Goal: Communication & Community: Connect with others

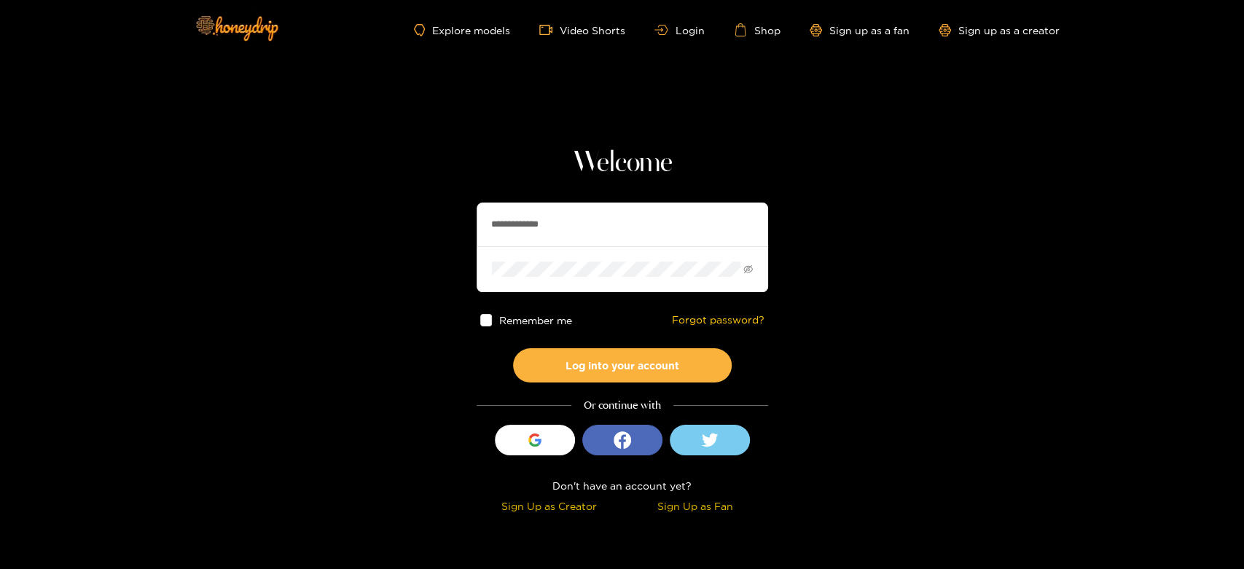
drag, startPoint x: 572, startPoint y: 219, endPoint x: 431, endPoint y: 221, distance: 141.4
click at [431, 221] on section "**********" at bounding box center [622, 259] width 1244 height 518
paste input "text"
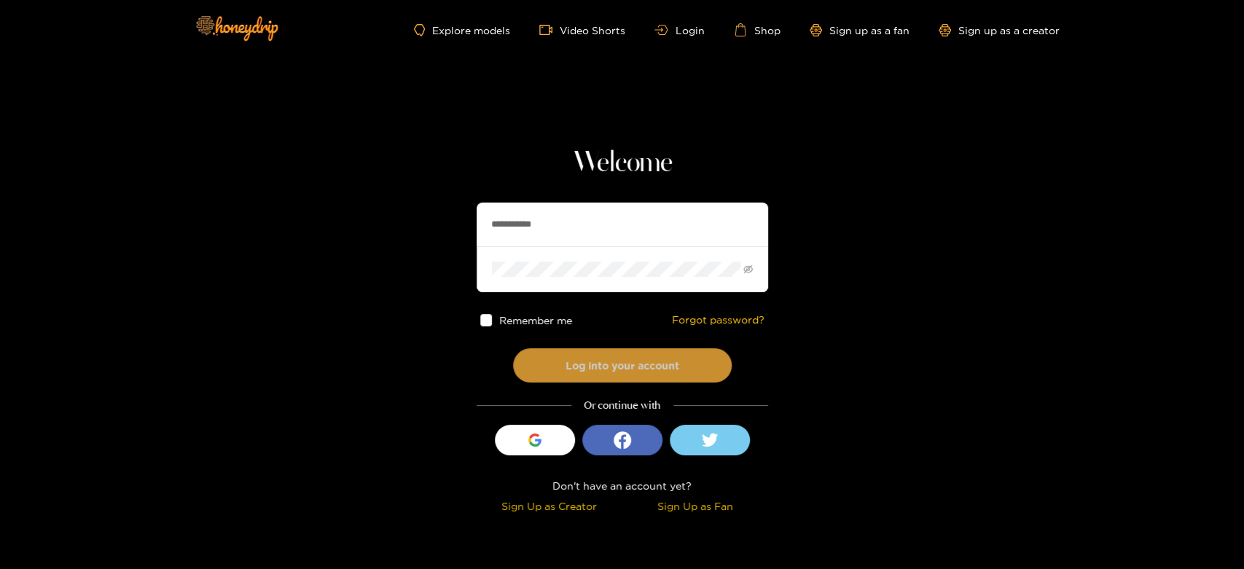
type input "**********"
click at [579, 368] on button "Log into your account" at bounding box center [622, 365] width 219 height 34
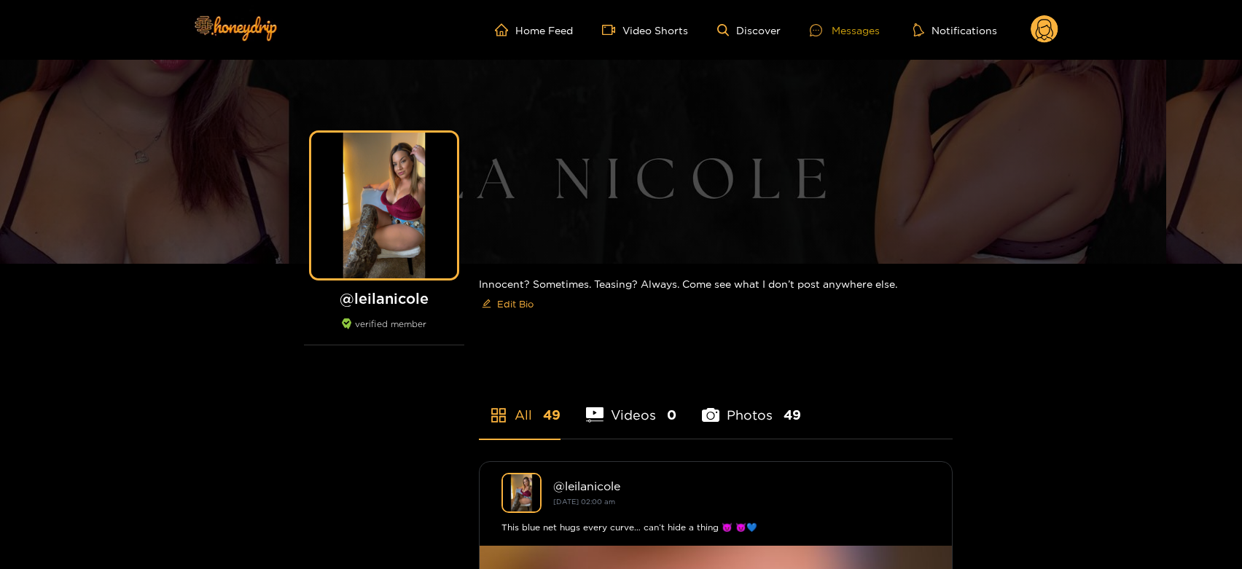
click at [836, 22] on ul "Home Feed Video Shorts Discover Messages Notifications" at bounding box center [776, 29] width 563 height 29
click at [836, 26] on div "Messages" at bounding box center [844, 30] width 70 height 17
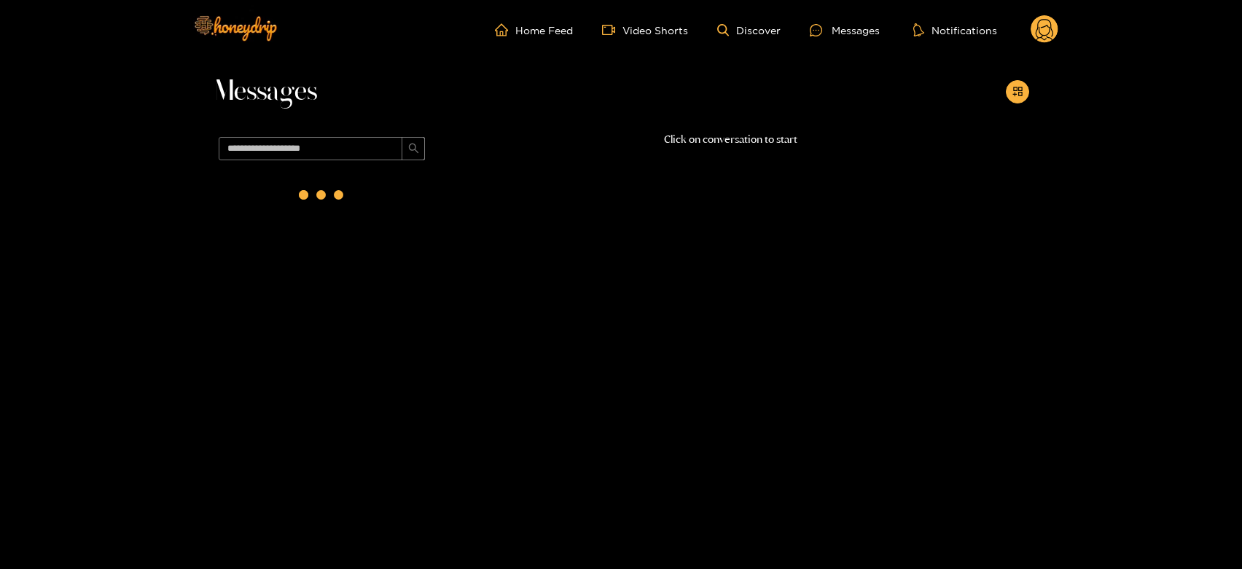
click at [385, 210] on div at bounding box center [322, 197] width 219 height 63
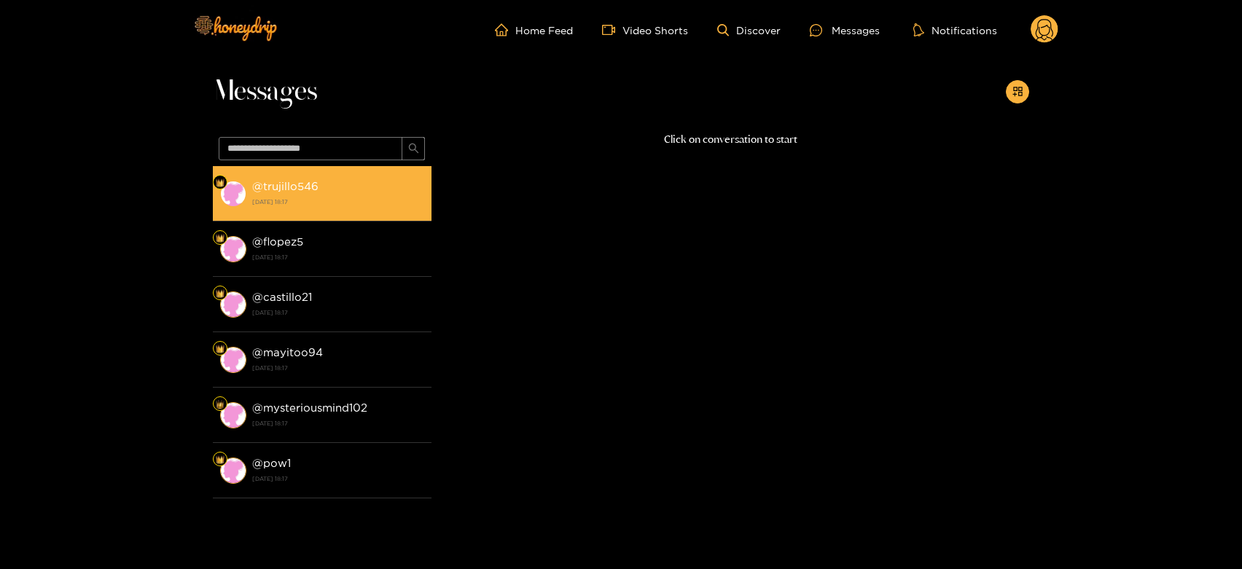
click at [375, 210] on li "@ trujillo546 [DATE] 18:17" at bounding box center [322, 193] width 219 height 55
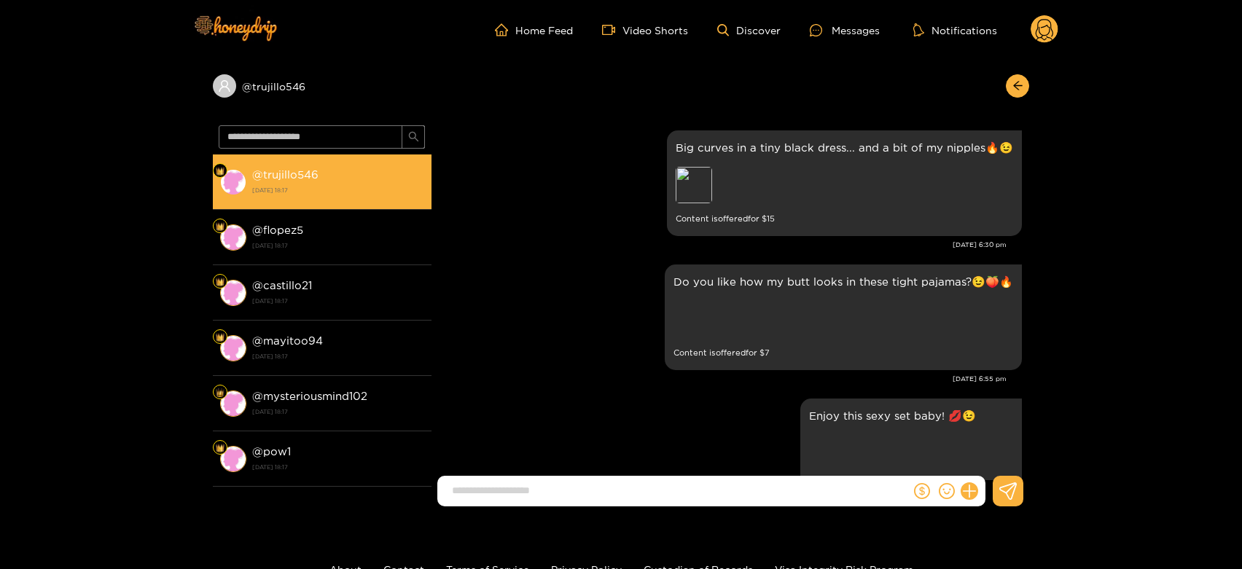
scroll to position [3180, 0]
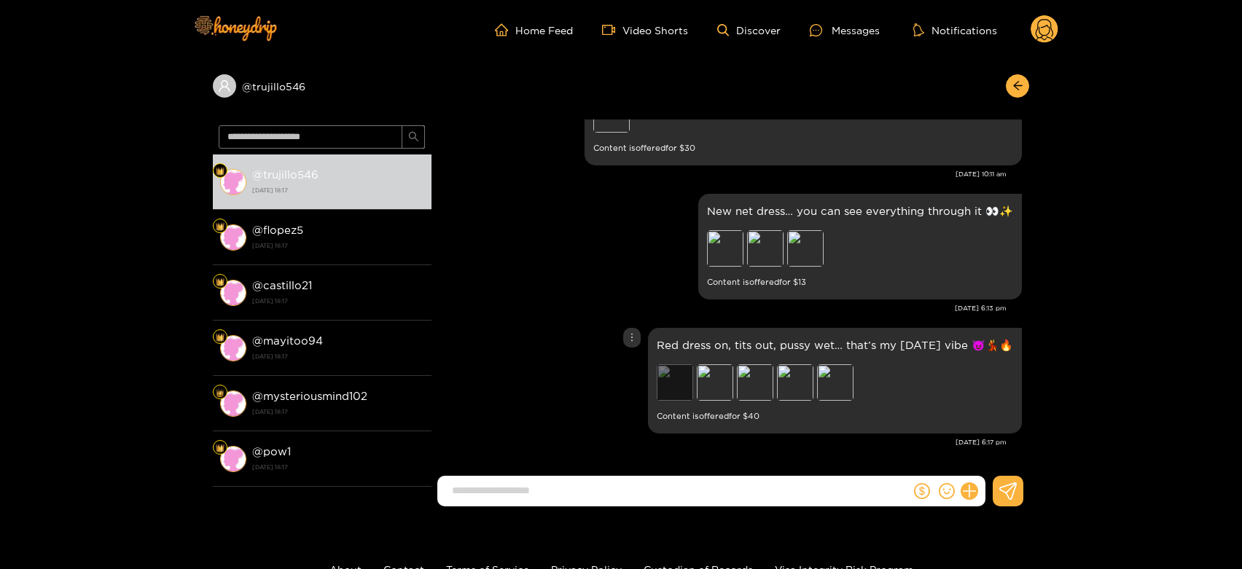
click at [667, 388] on div "Preview" at bounding box center [674, 382] width 36 height 36
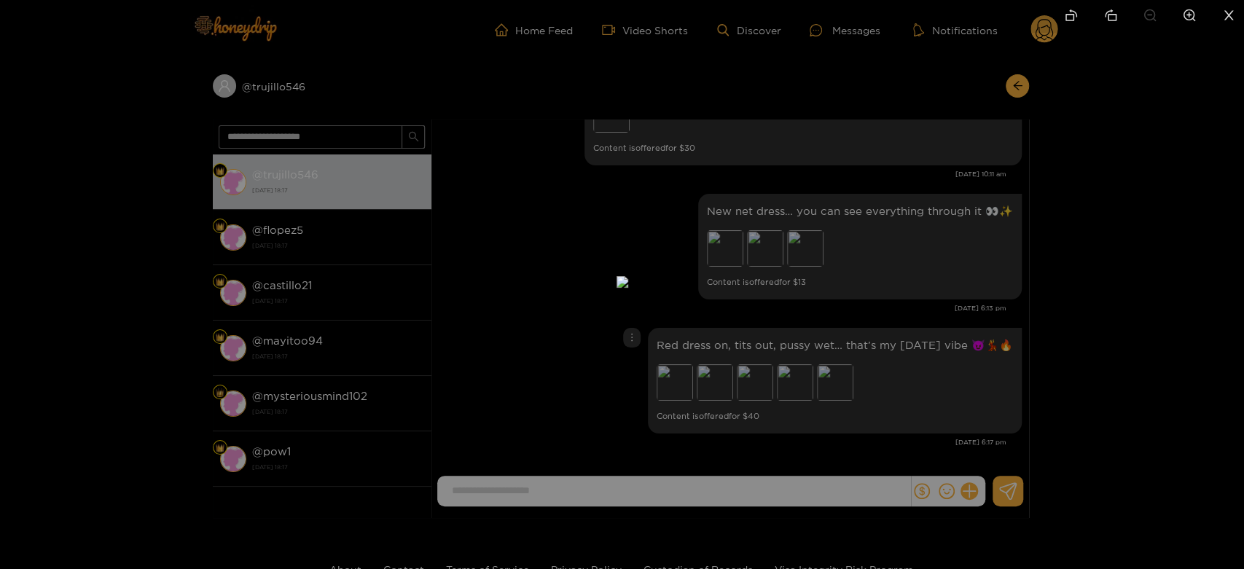
click at [847, 388] on div at bounding box center [622, 284] width 1244 height 569
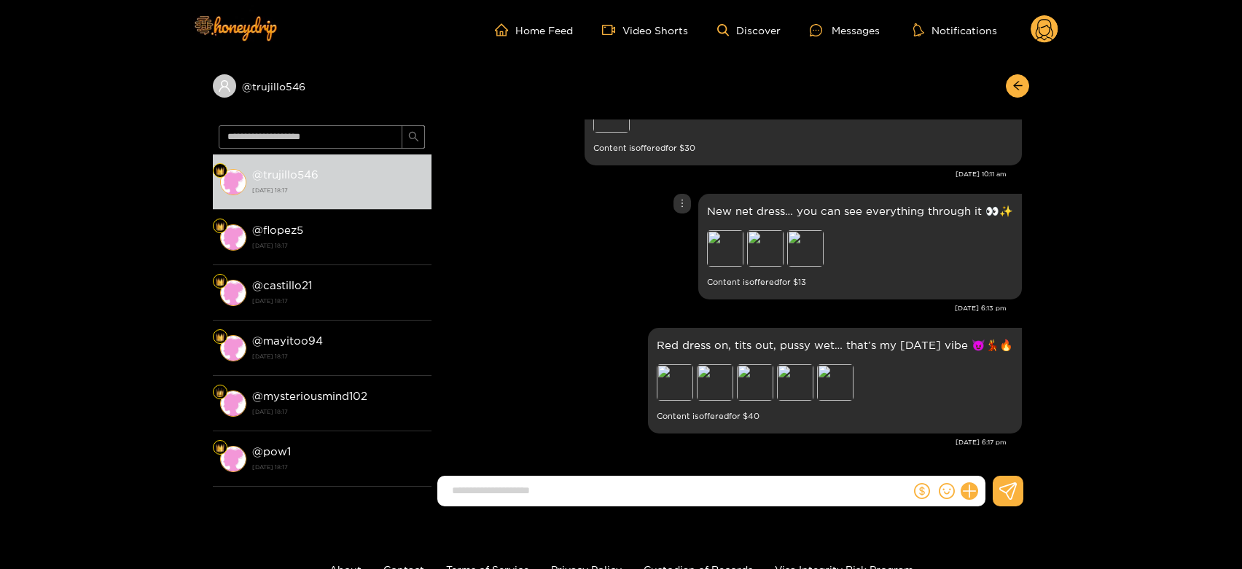
click at [766, 267] on div "Preview Preview Preview" at bounding box center [809, 250] width 204 height 40
click at [800, 244] on div "Preview" at bounding box center [805, 248] width 36 height 36
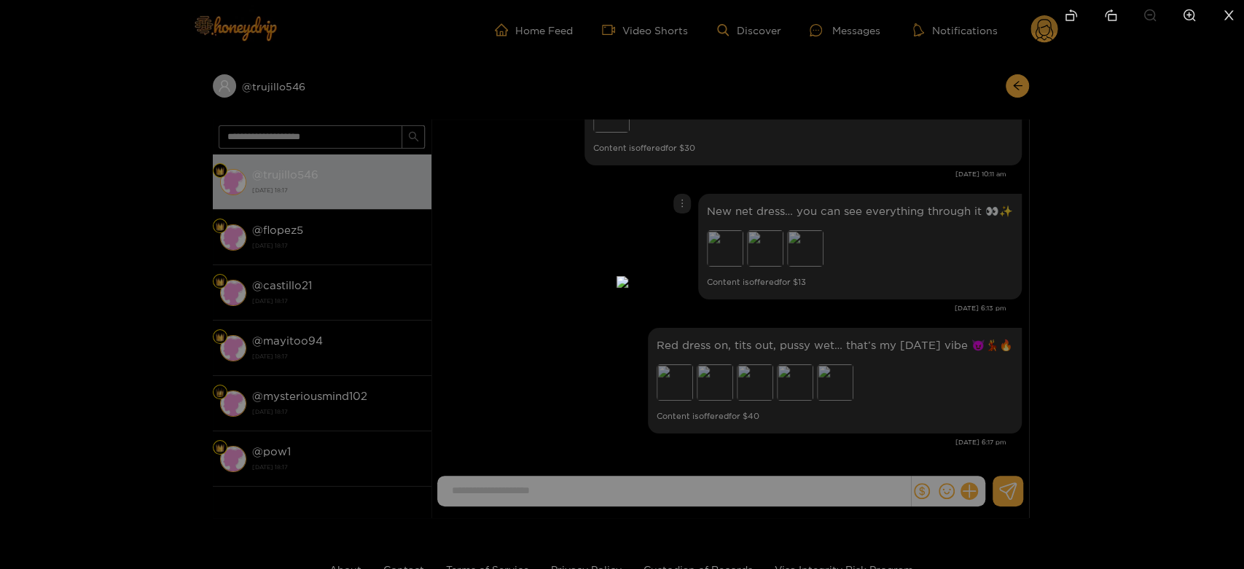
click at [925, 278] on div at bounding box center [622, 284] width 1244 height 569
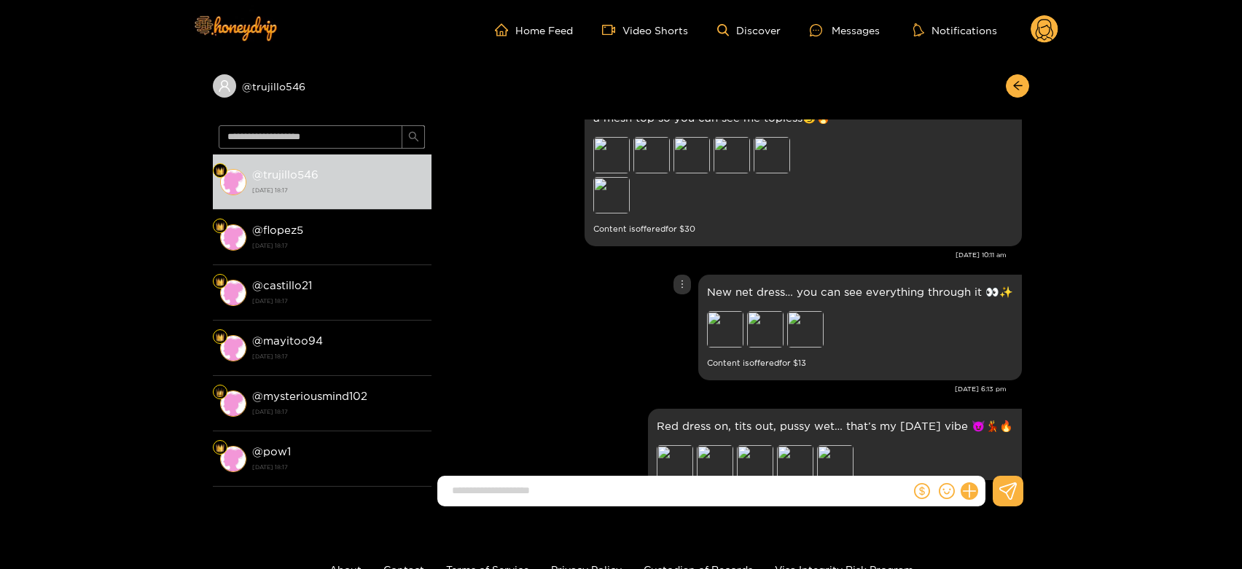
scroll to position [3019, 0]
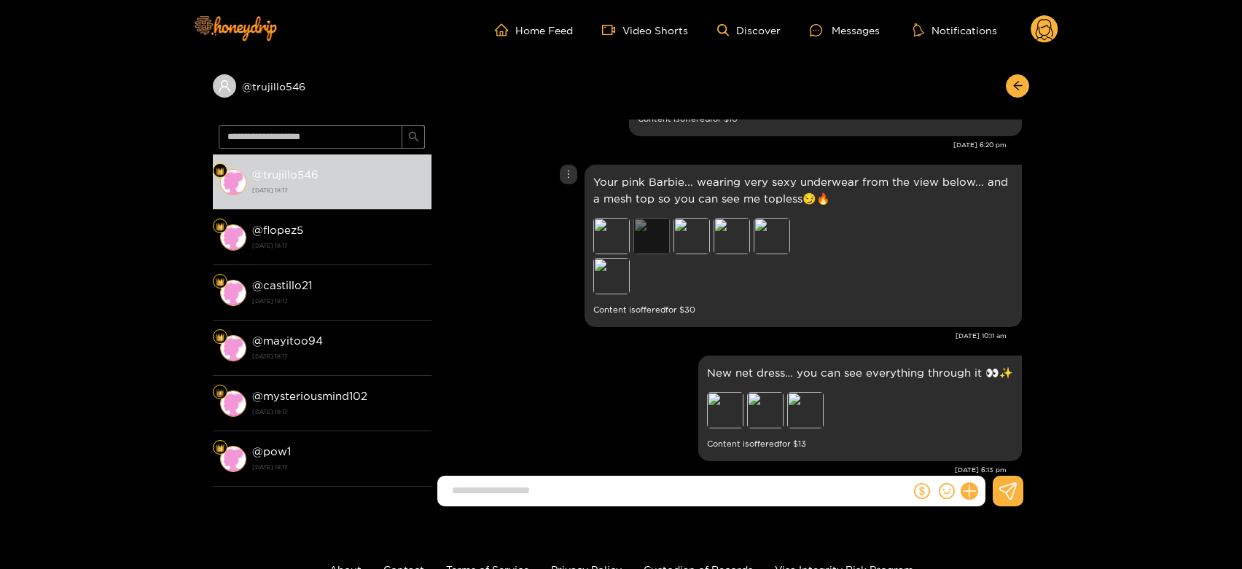
click at [658, 244] on div "Preview" at bounding box center [651, 236] width 36 height 36
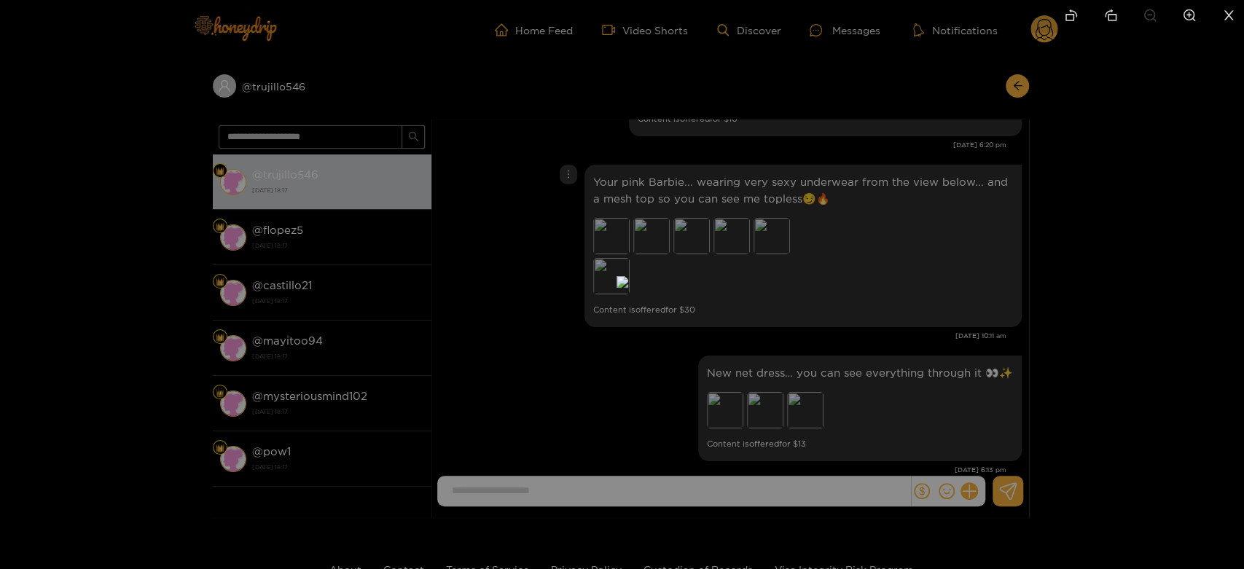
click at [908, 343] on div at bounding box center [622, 284] width 1244 height 569
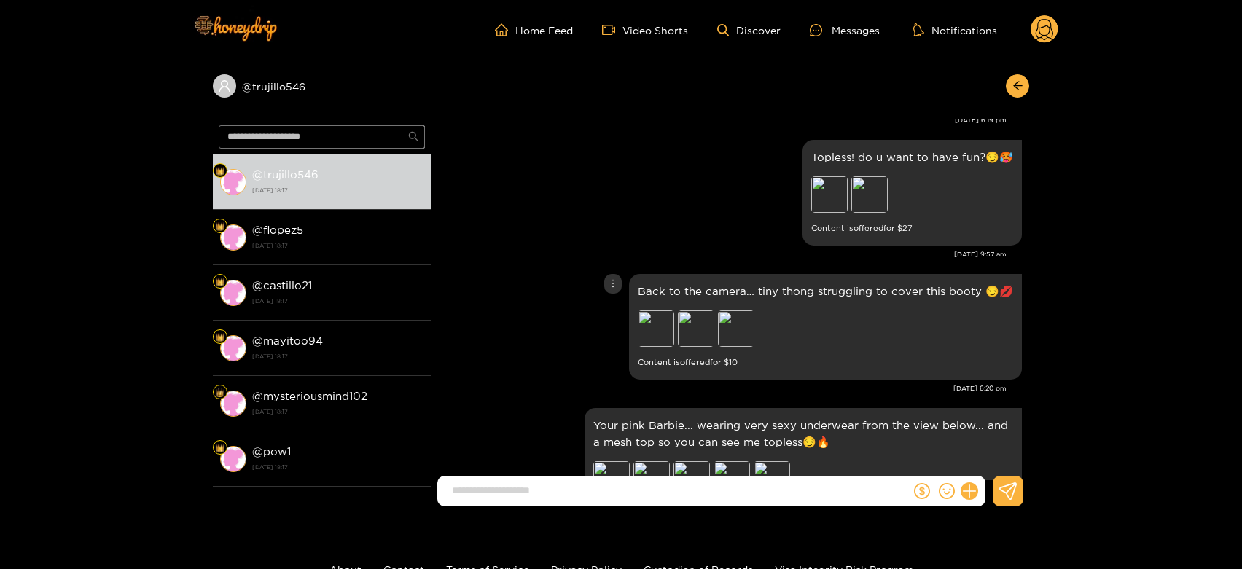
scroll to position [2694, 0]
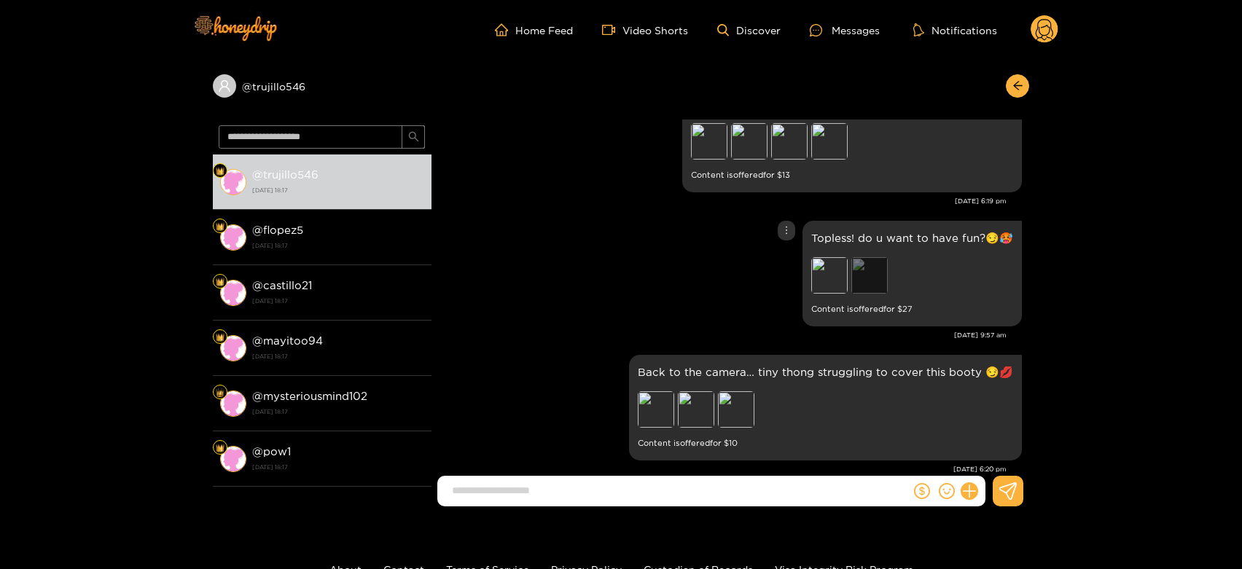
click at [872, 262] on div "Preview" at bounding box center [869, 275] width 36 height 36
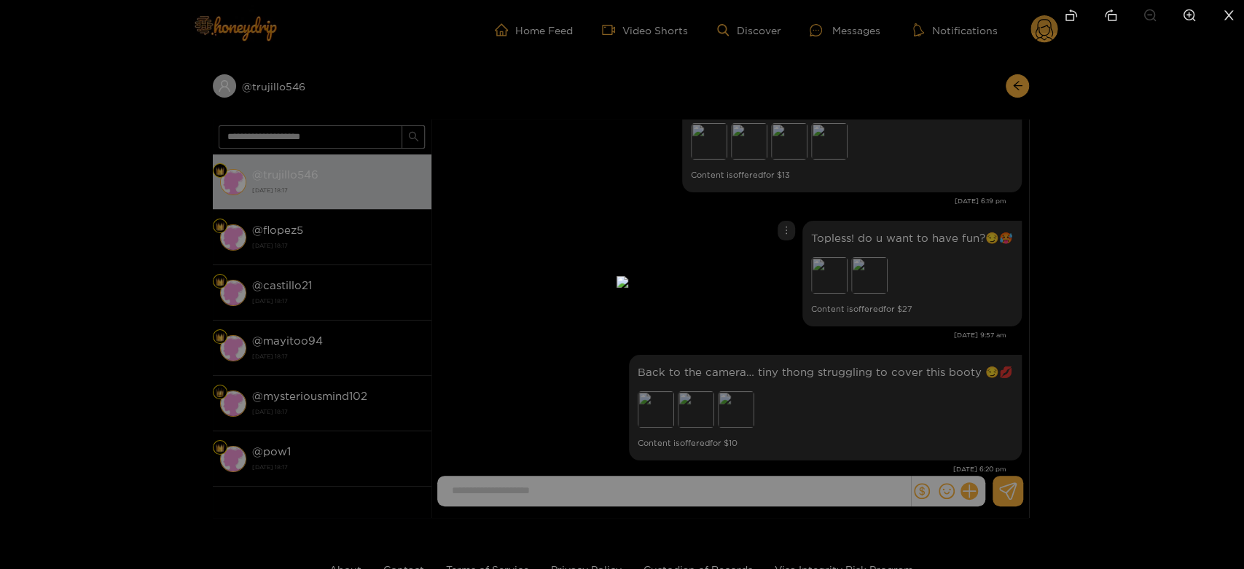
click at [921, 289] on div at bounding box center [622, 284] width 1244 height 569
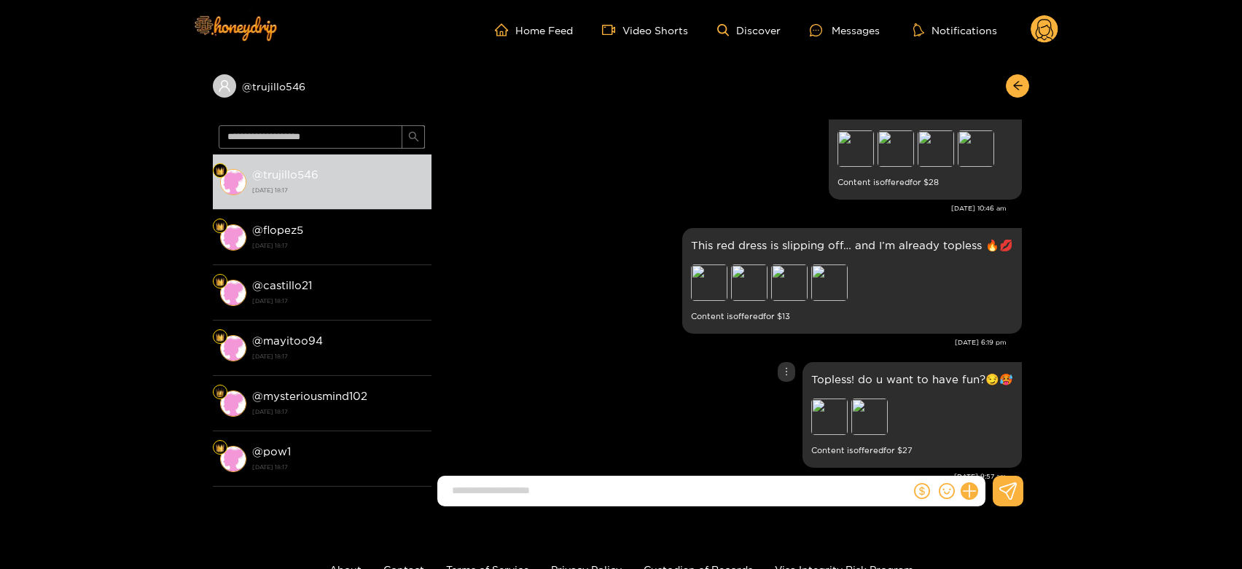
scroll to position [2533, 0]
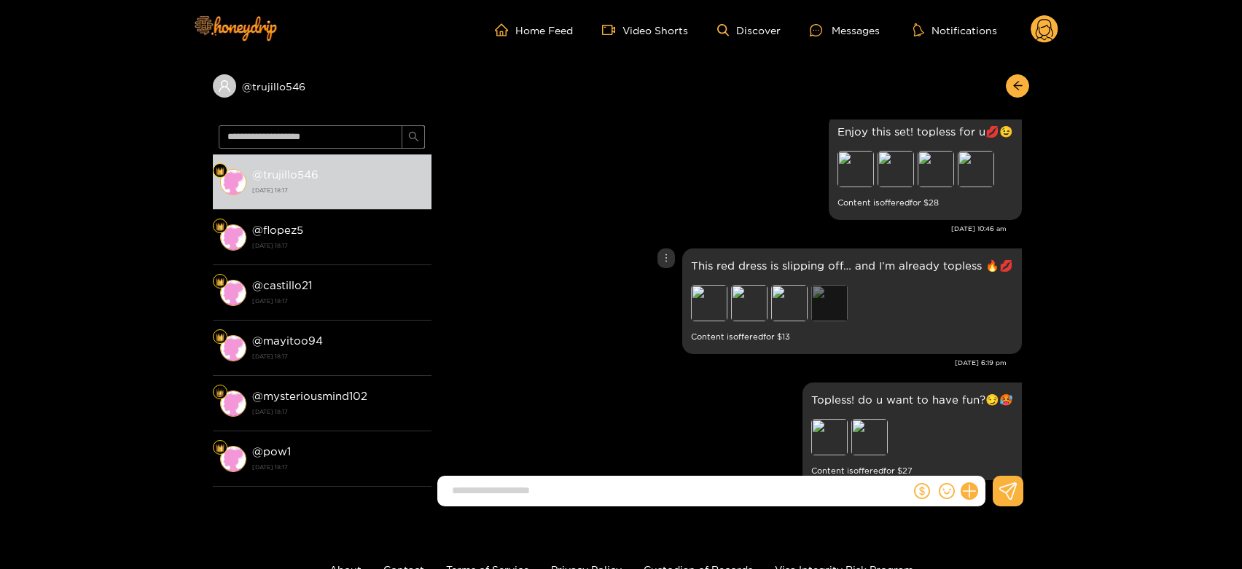
click at [827, 310] on div "Preview" at bounding box center [829, 303] width 36 height 36
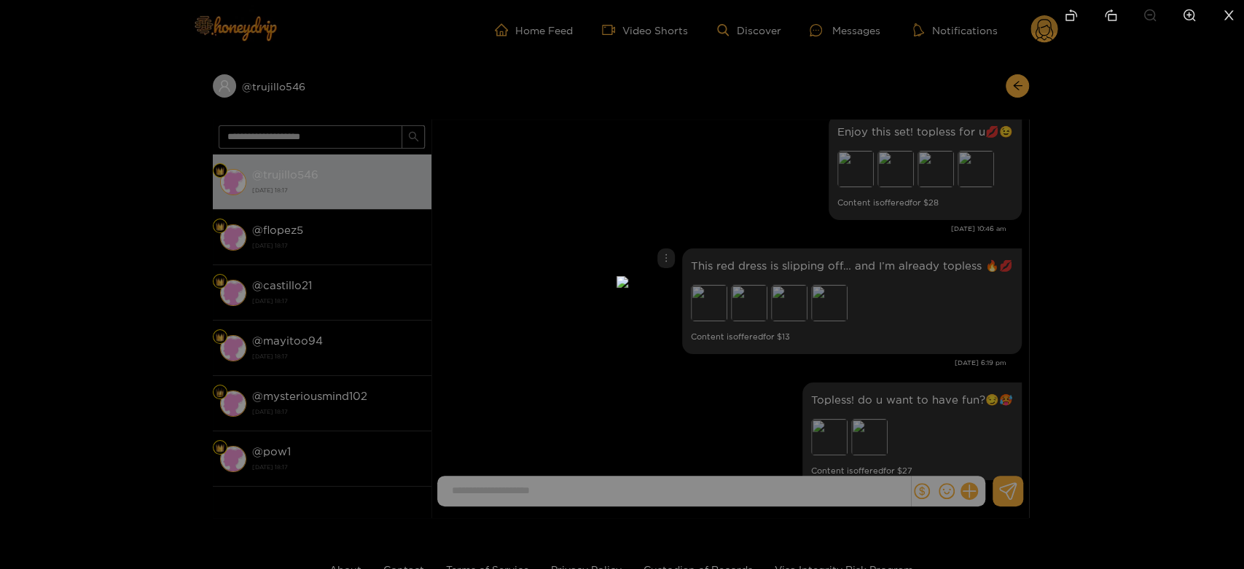
click at [887, 319] on div at bounding box center [622, 284] width 1244 height 569
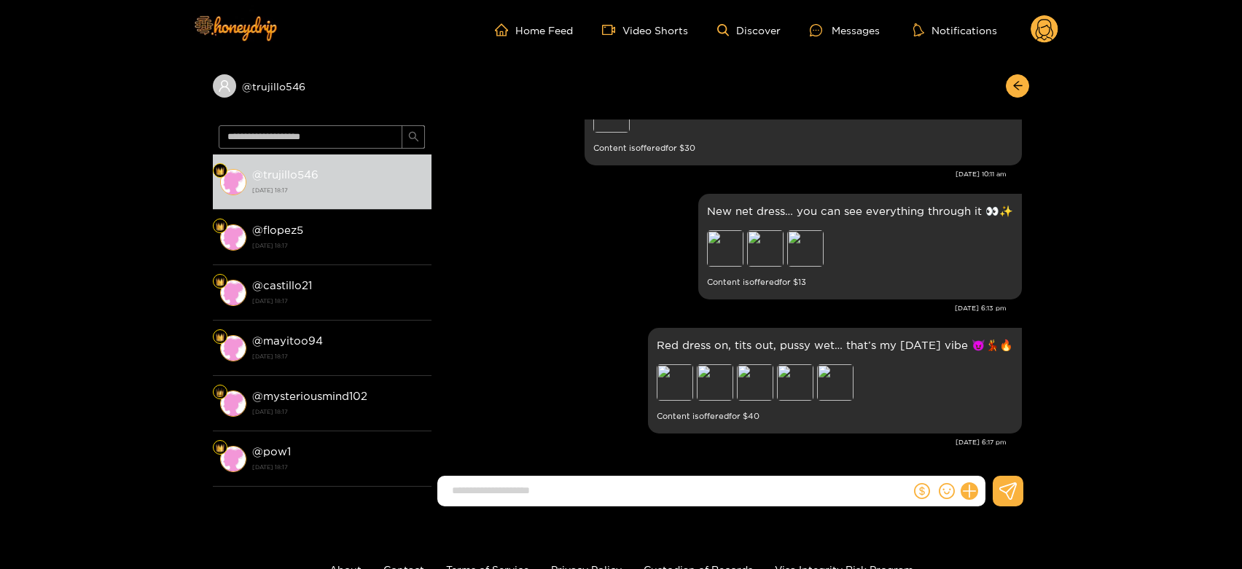
scroll to position [81, 0]
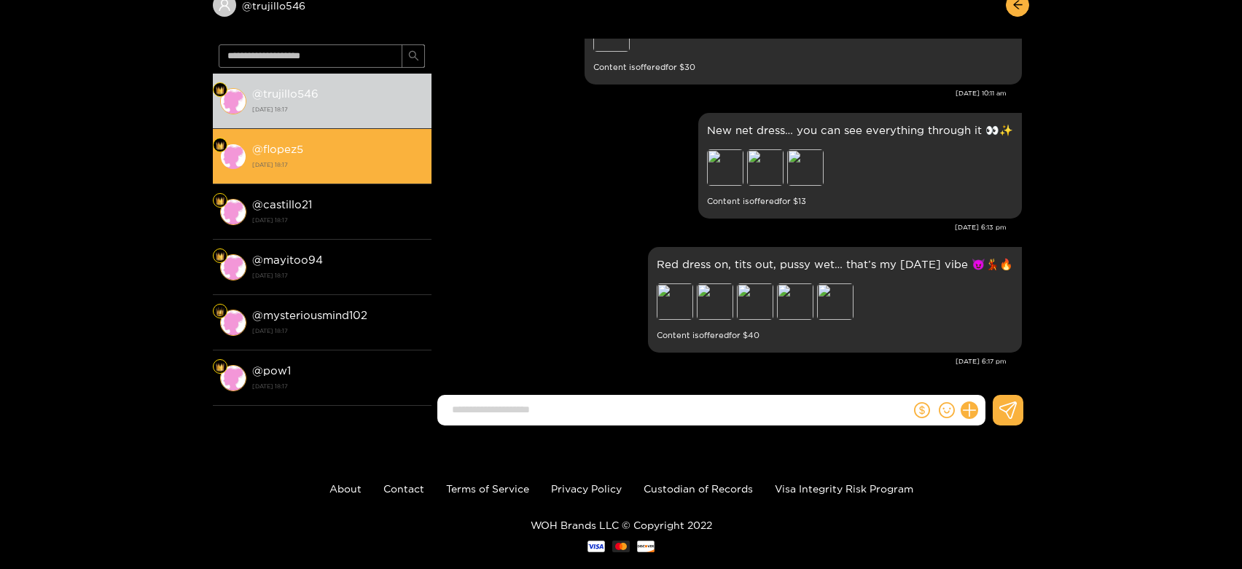
click at [275, 173] on li "@ flopez5 [DATE] 18:17" at bounding box center [322, 156] width 219 height 55
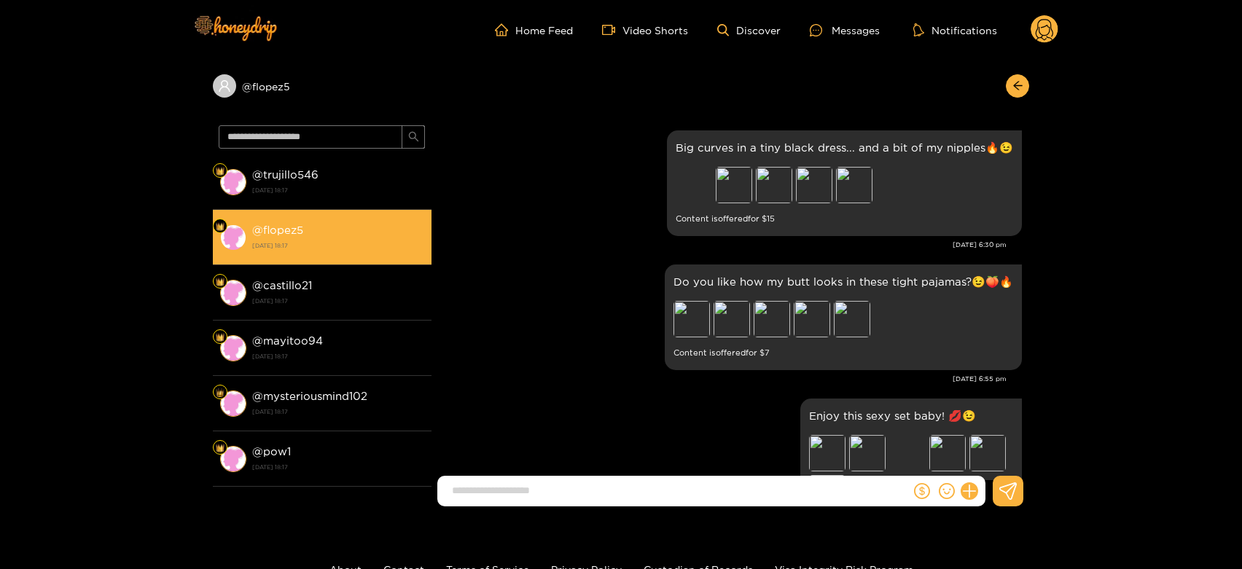
scroll to position [3180, 0]
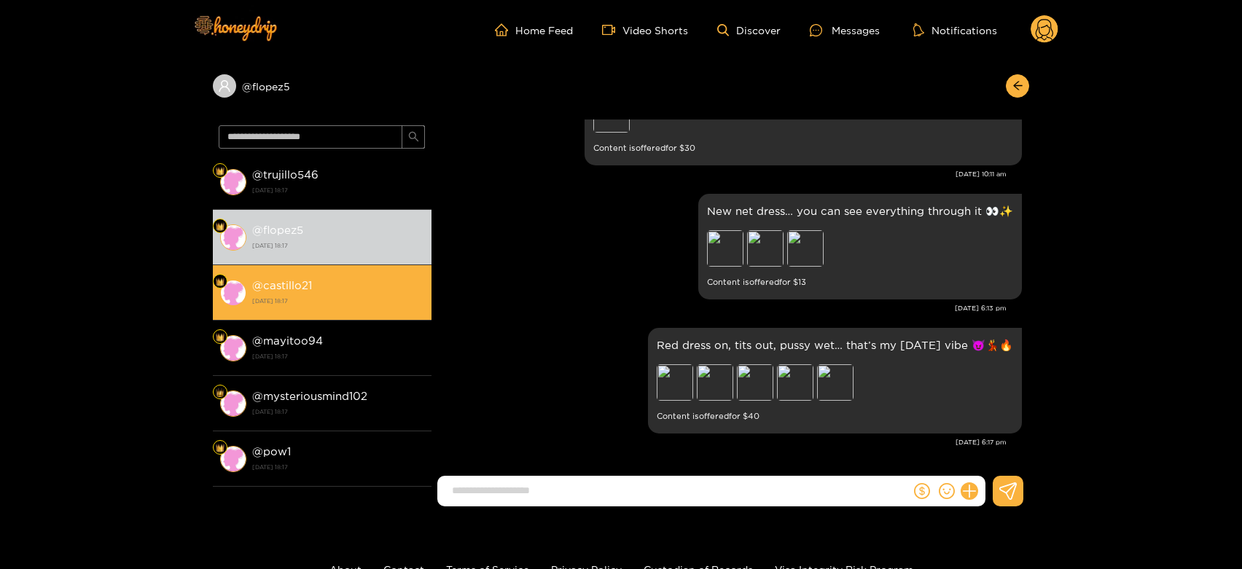
click at [406, 278] on div "@ castillo21 [DATE] 18:17" at bounding box center [338, 292] width 172 height 33
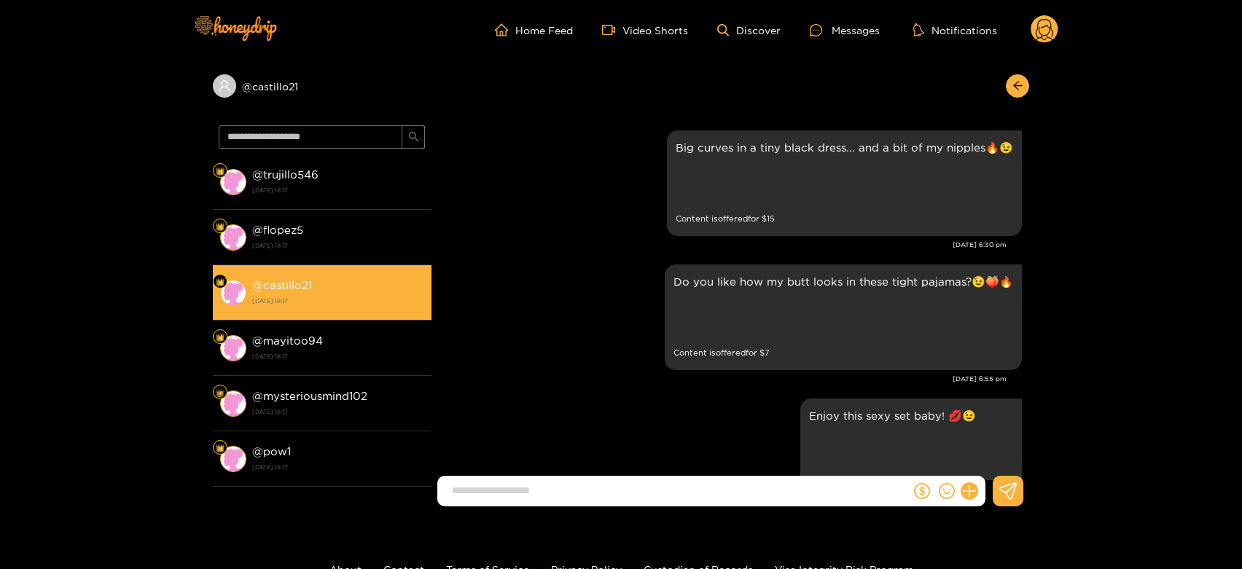
scroll to position [3180, 0]
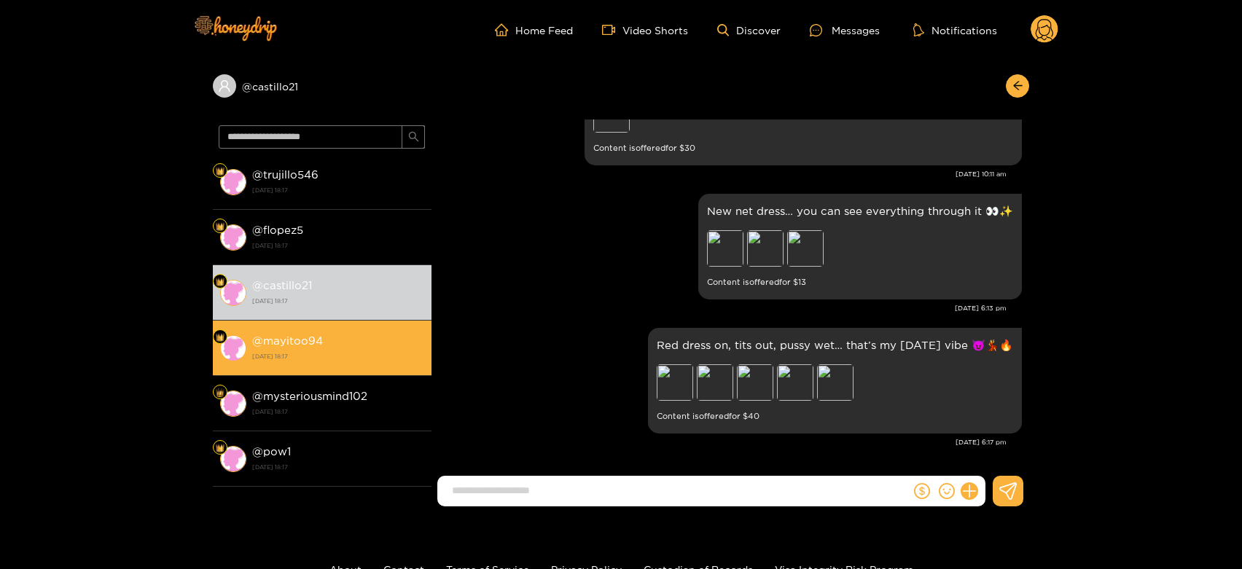
click at [316, 338] on strong "@ mayitoo94" at bounding box center [287, 340] width 71 height 12
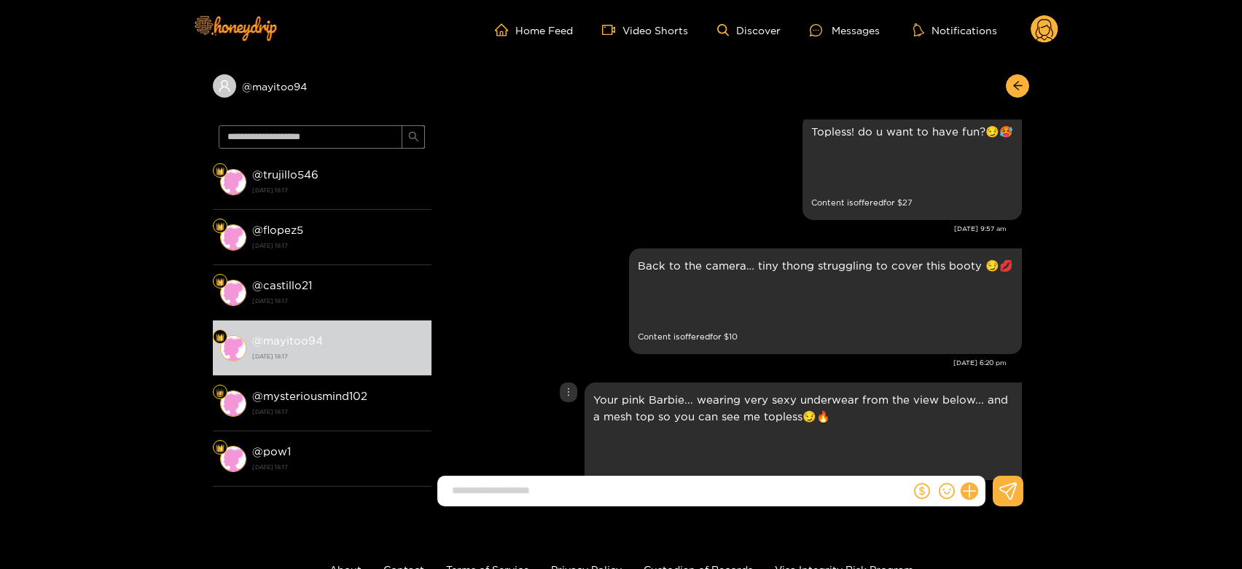
scroll to position [2796, 0]
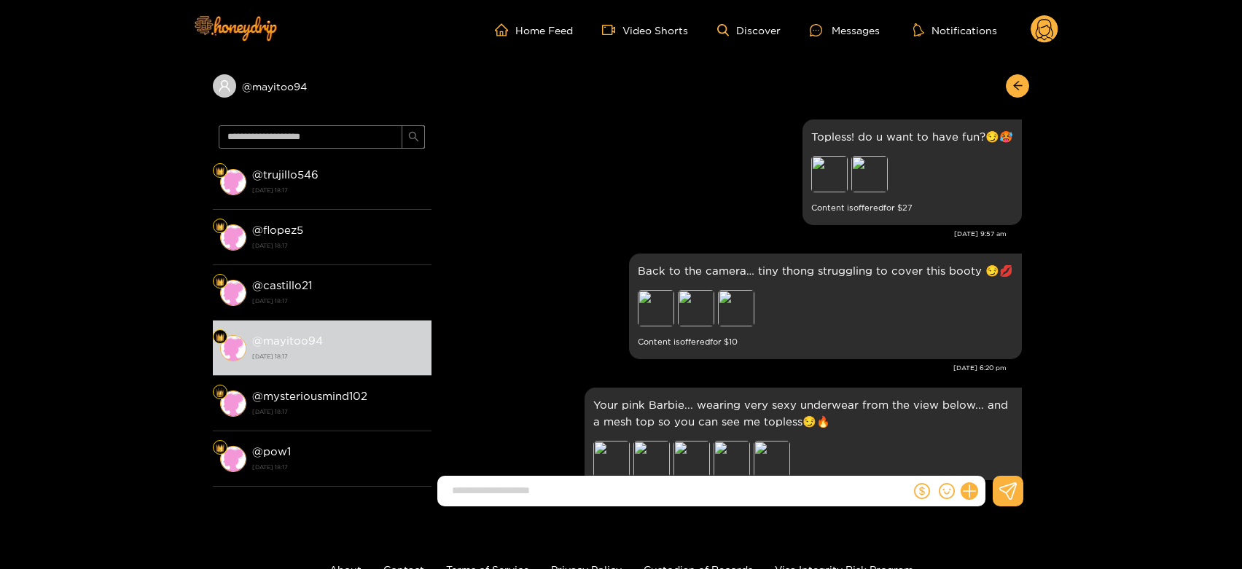
click at [1043, 26] on icon at bounding box center [1043, 32] width 17 height 26
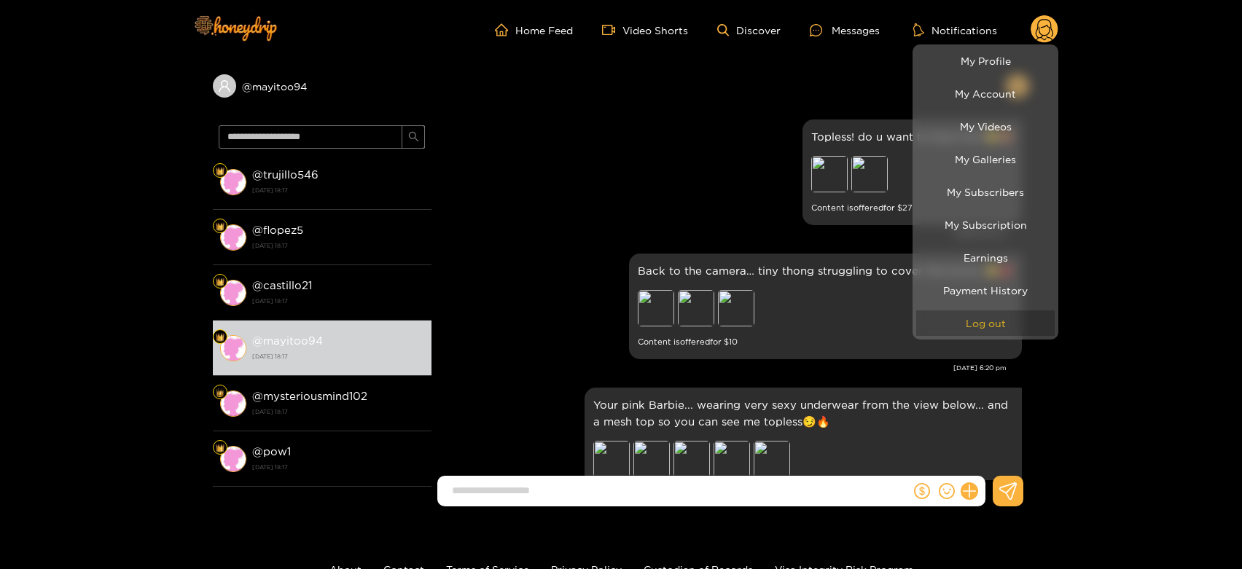
click at [960, 320] on button "Log out" at bounding box center [985, 323] width 138 height 26
